Goal: Task Accomplishment & Management: Use online tool/utility

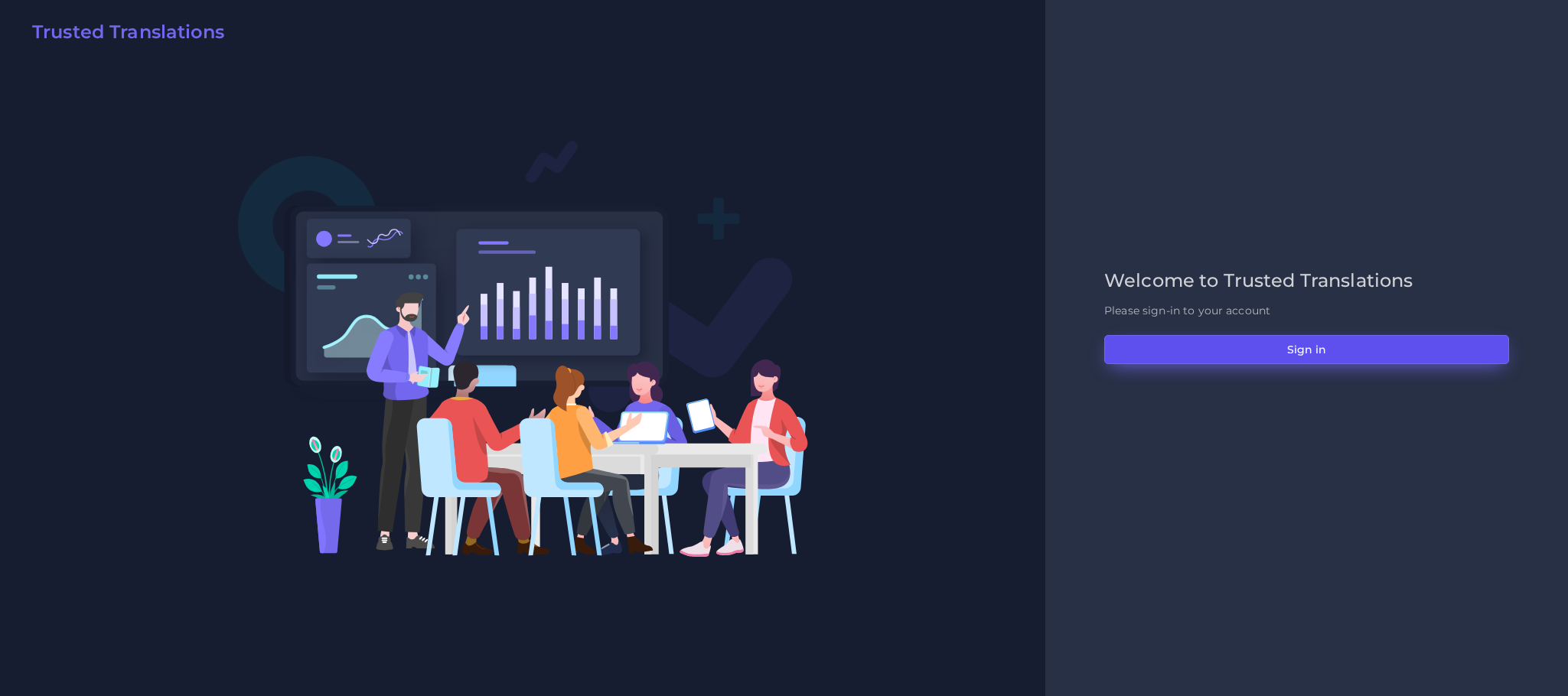
click at [1242, 355] on button "Sign in" at bounding box center [1306, 349] width 404 height 29
click at [1318, 340] on button "Sign in" at bounding box center [1306, 349] width 404 height 29
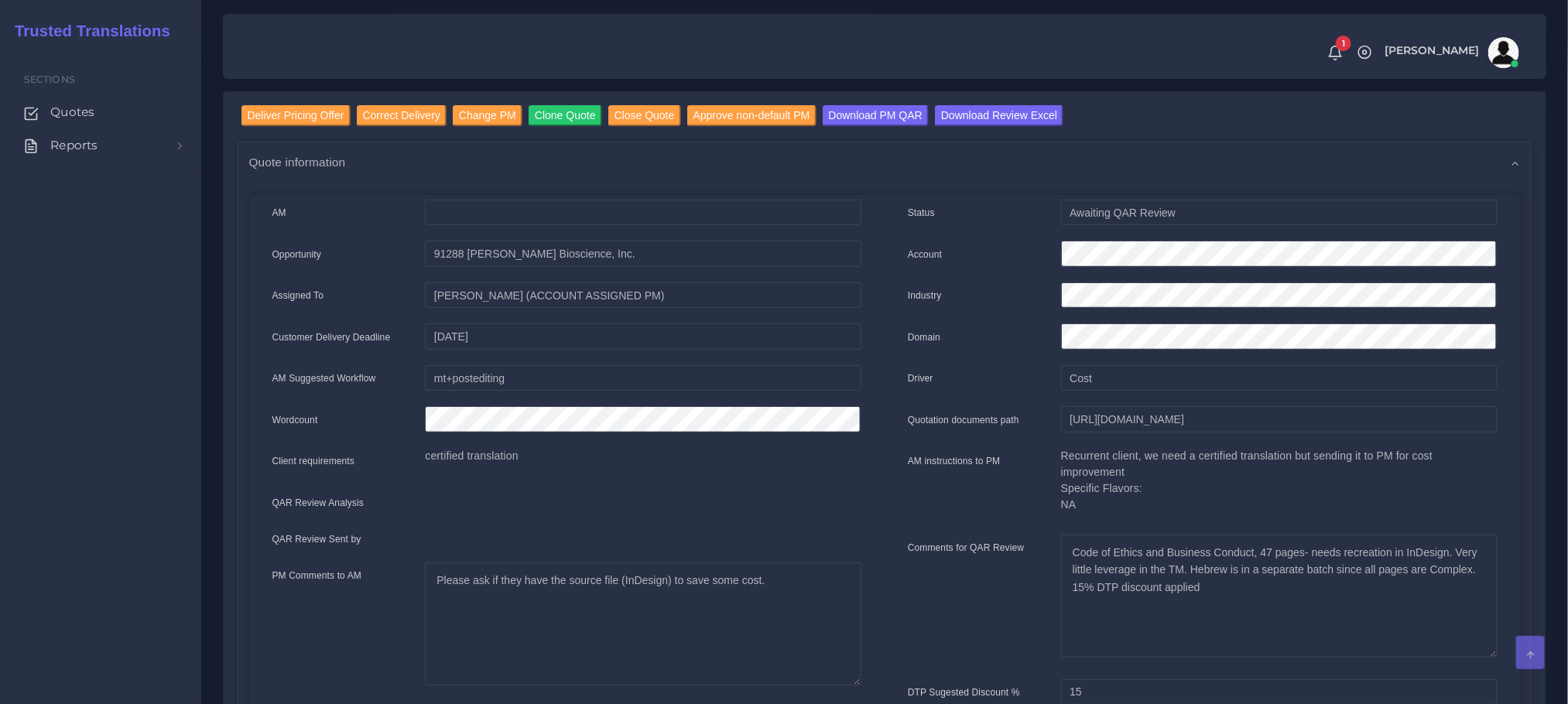
scroll to position [232, 0]
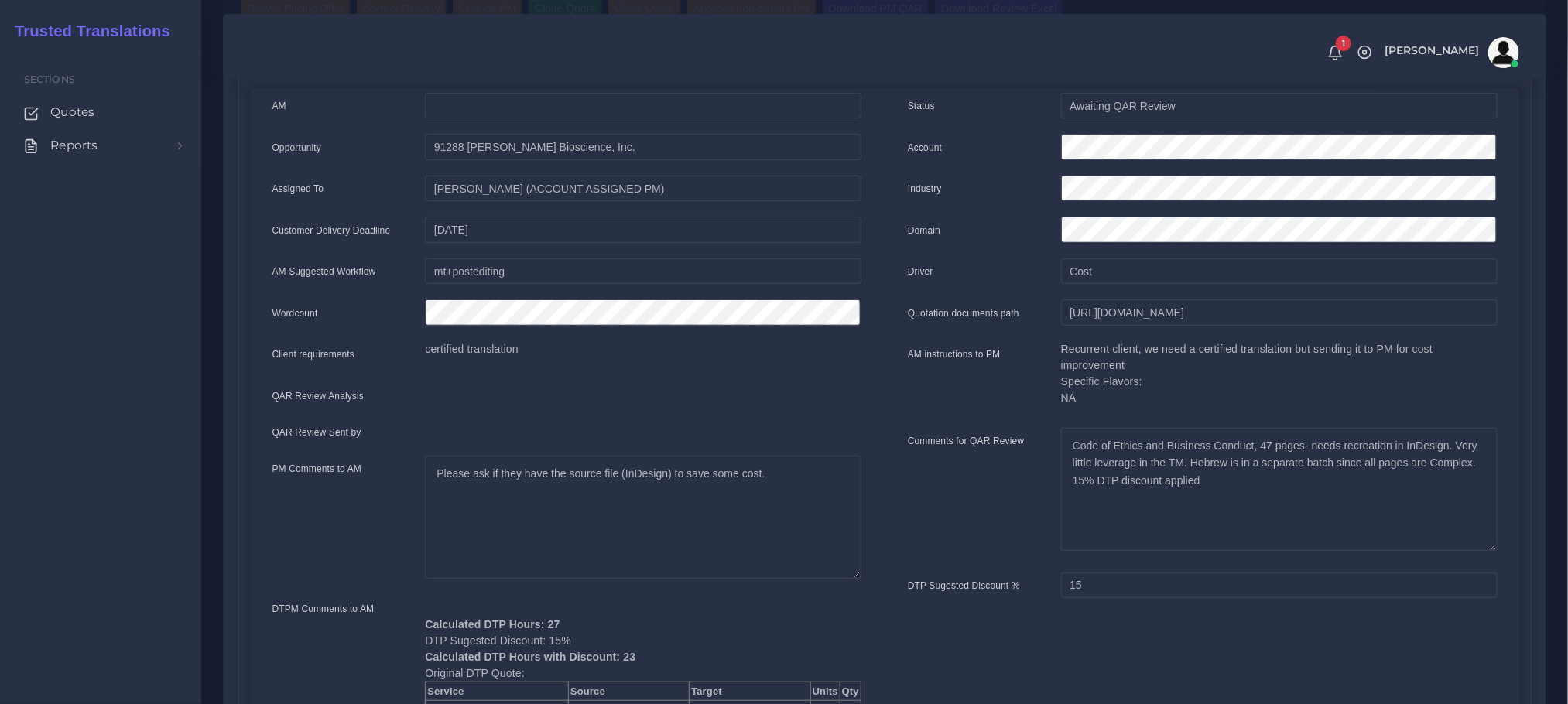
click at [1004, 365] on div "AM instructions to PM" at bounding box center [972, 380] width 153 height 76
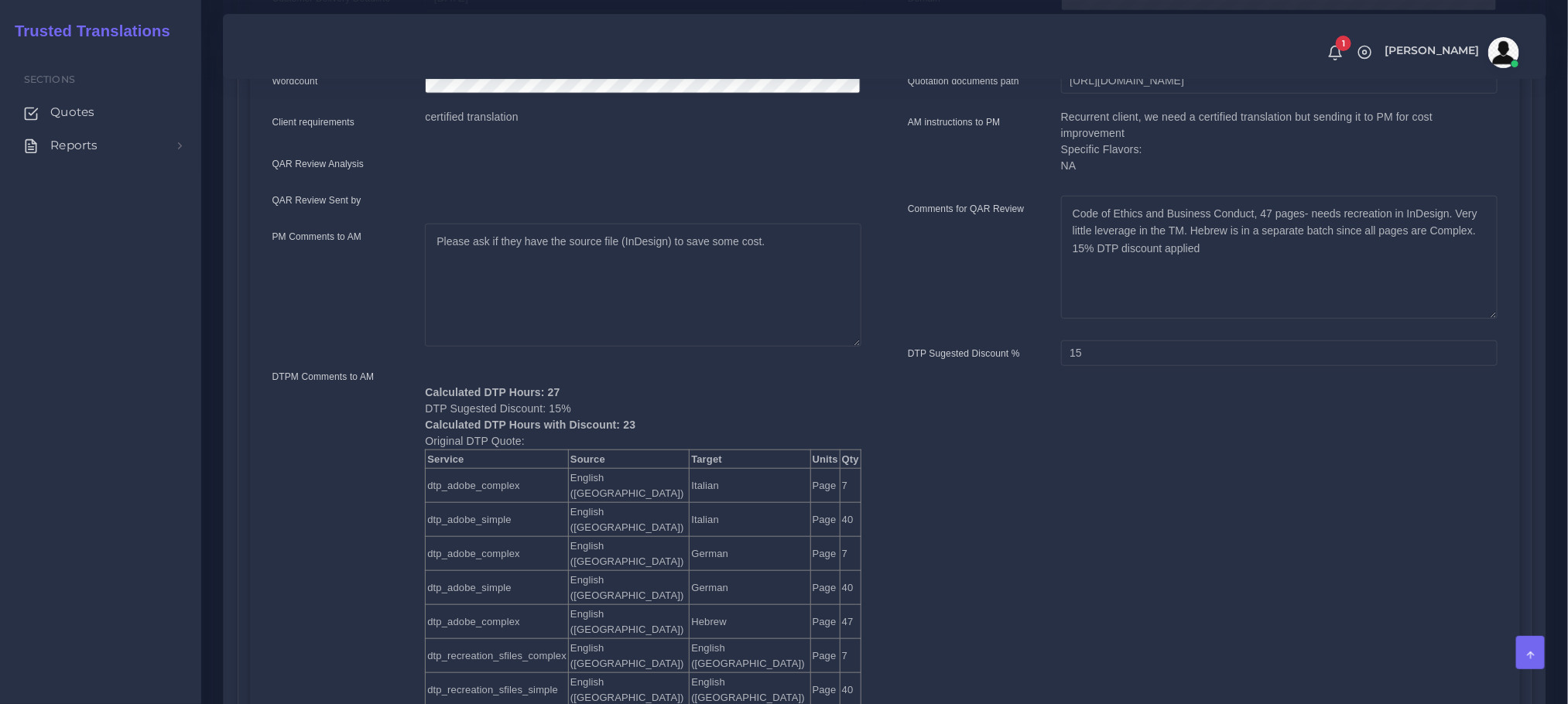
scroll to position [0, 0]
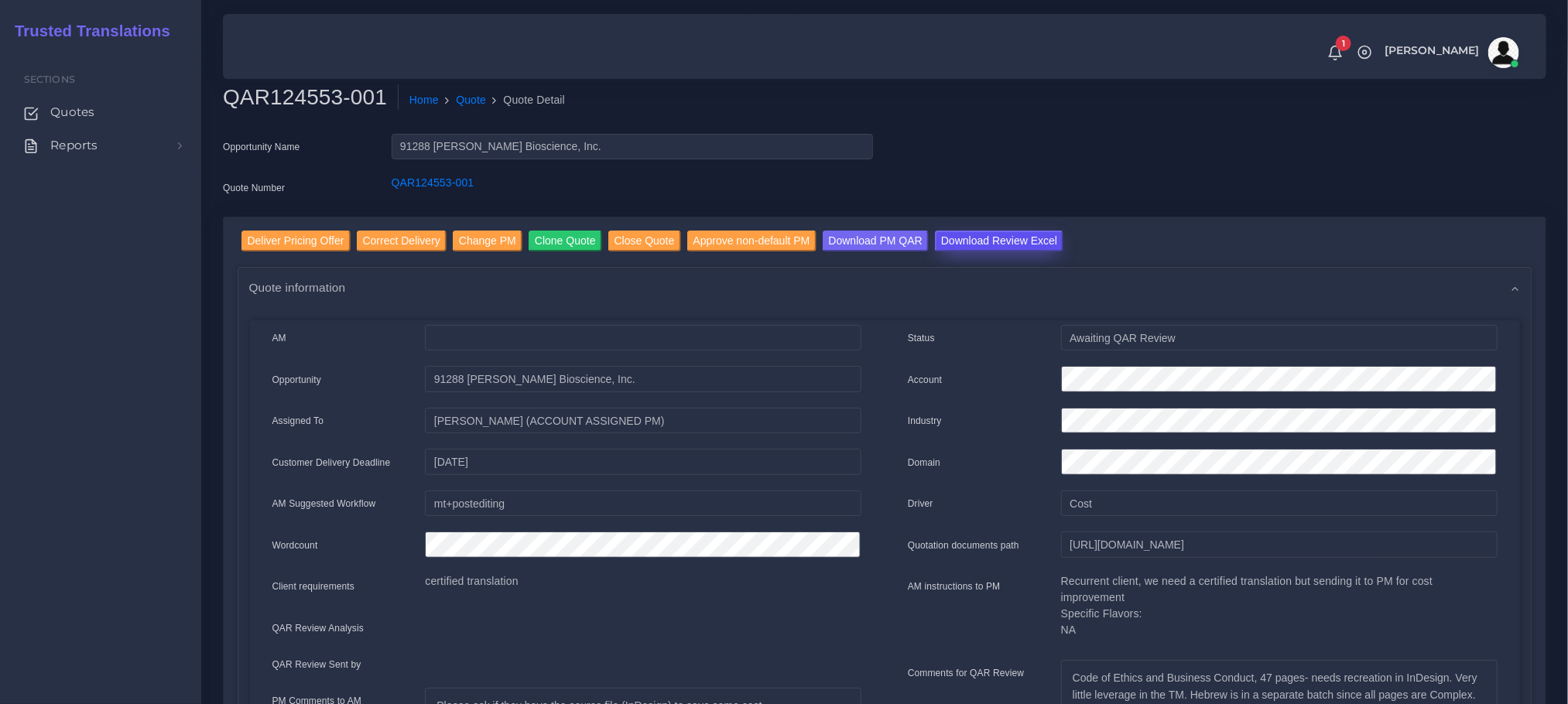
click at [967, 246] on input "Download Review Excel" at bounding box center [999, 241] width 128 height 21
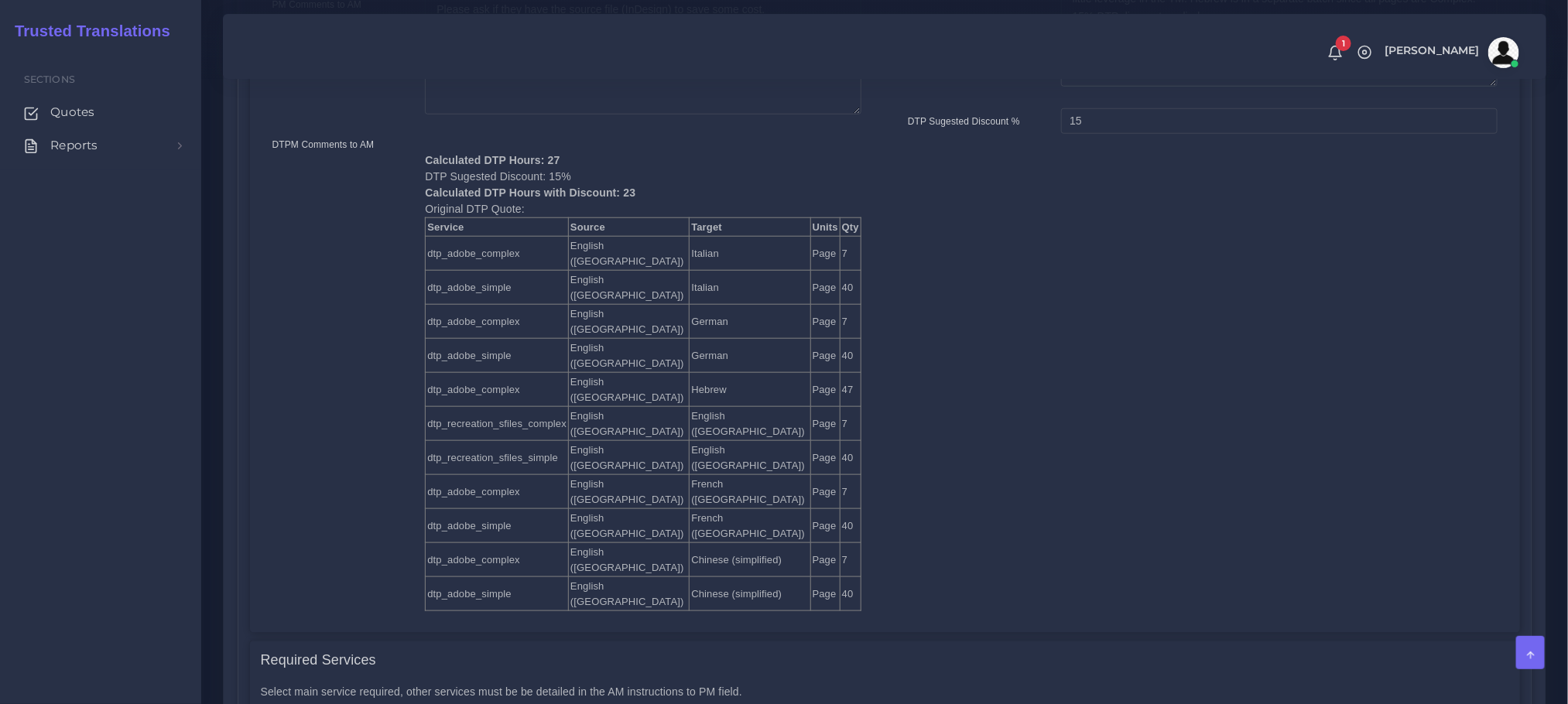
scroll to position [116, 0]
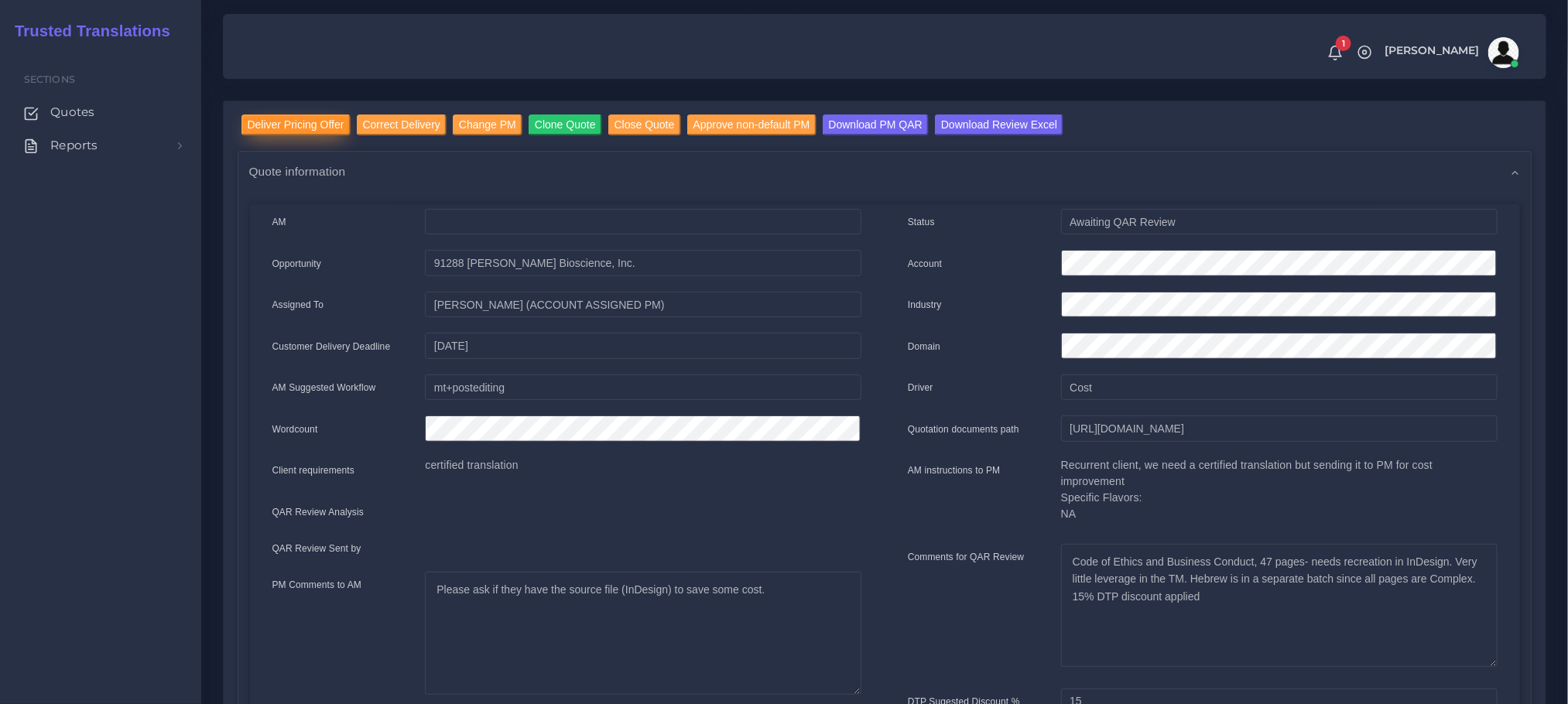
click at [281, 123] on input "Deliver Pricing Offer" at bounding box center [295, 125] width 109 height 21
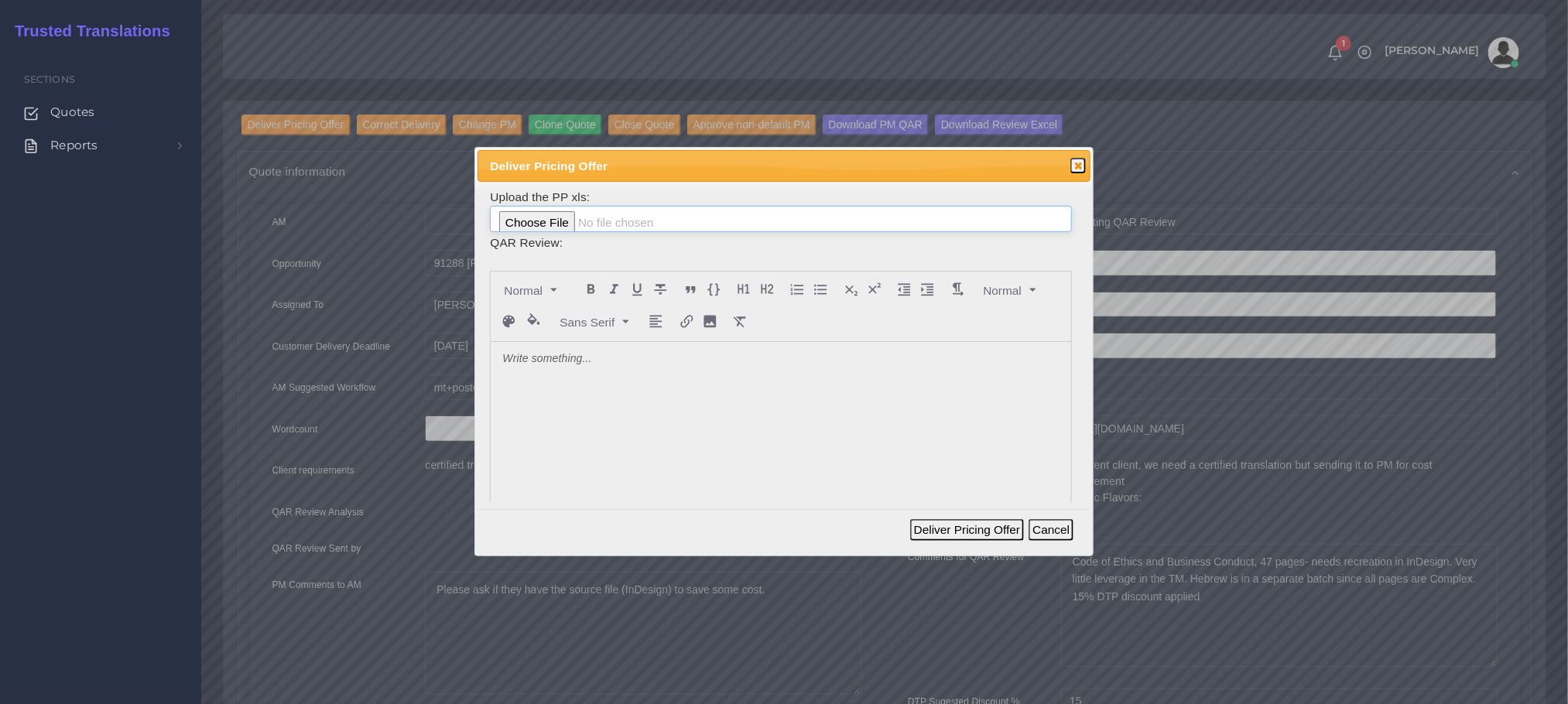
click at [546, 221] on input "file" at bounding box center [780, 219] width 581 height 27
type input "C:\fakepath\PP_Meridian_Bioscience__Inc._124553-001.xlsx"
click at [578, 365] on p at bounding box center [780, 359] width 556 height 16
click at [971, 527] on button "Deliver Pricing Offer" at bounding box center [967, 529] width 114 height 22
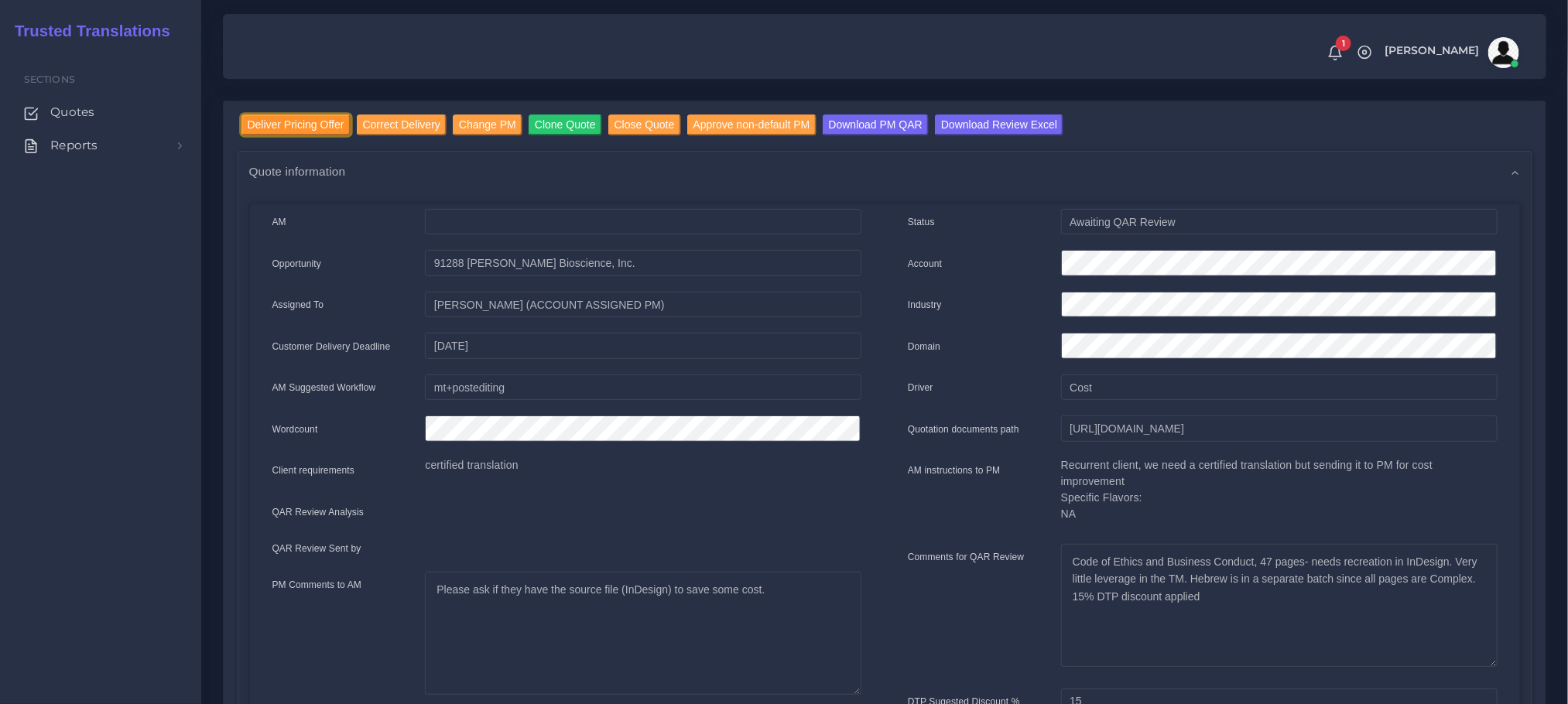
scroll to position [0, 0]
